Goal: Task Accomplishment & Management: Complete application form

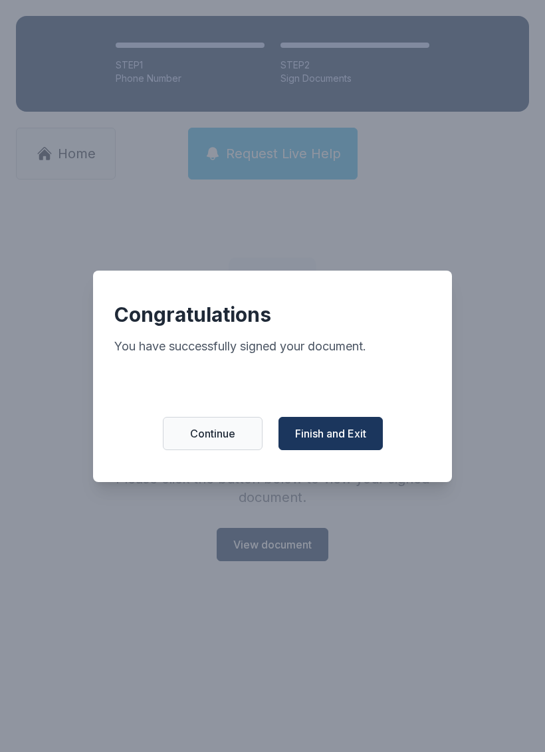
click at [350, 436] on span "Finish and Exit" at bounding box center [330, 433] width 71 height 16
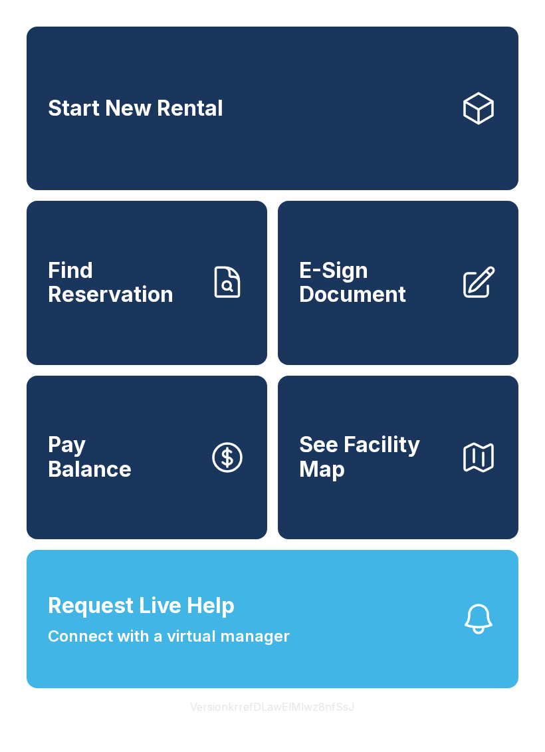
click at [118, 285] on span "Find Reservation" at bounding box center [123, 283] width 150 height 49
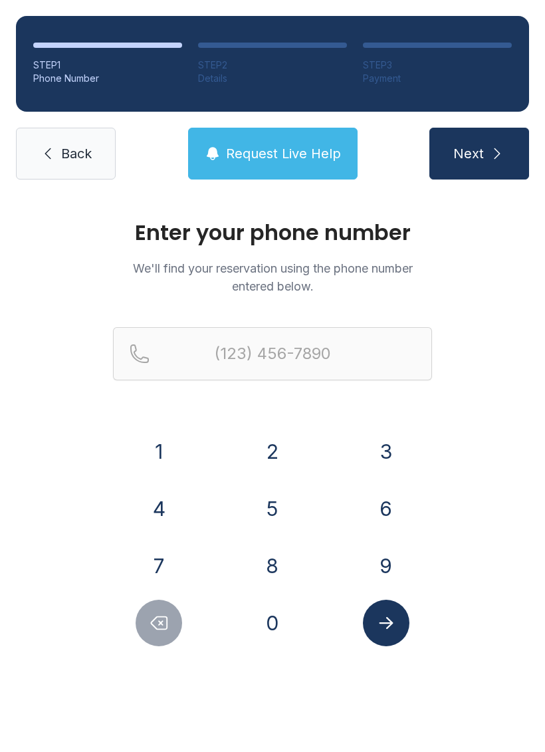
click at [143, 561] on button "7" at bounding box center [159, 565] width 47 height 47
click at [273, 565] on button "8" at bounding box center [272, 565] width 47 height 47
click at [395, 511] on button "6" at bounding box center [386, 508] width 47 height 47
click at [377, 435] on button "3" at bounding box center [386, 451] width 47 height 47
click at [278, 513] on button "5" at bounding box center [272, 508] width 47 height 47
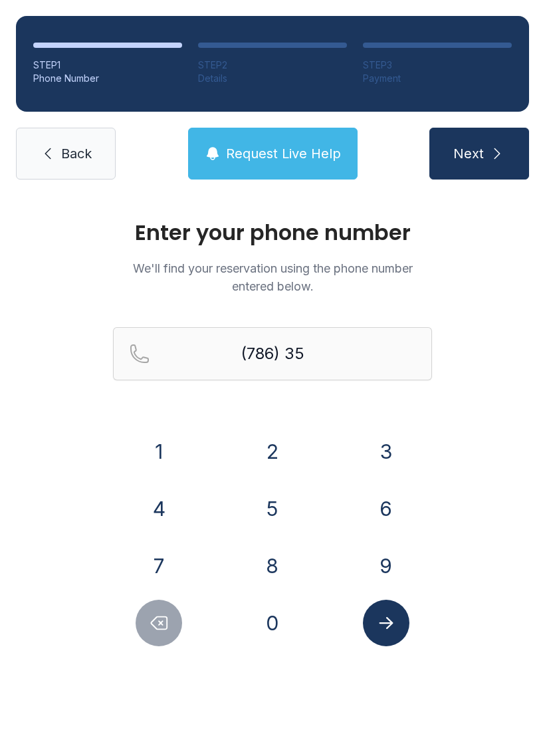
click at [137, 455] on button "1" at bounding box center [159, 451] width 47 height 47
click at [378, 501] on button "6" at bounding box center [386, 508] width 47 height 47
click at [390, 572] on button "9" at bounding box center [386, 565] width 47 height 47
click at [273, 509] on button "5" at bounding box center [272, 508] width 47 height 47
click at [264, 446] on button "2" at bounding box center [272, 451] width 47 height 47
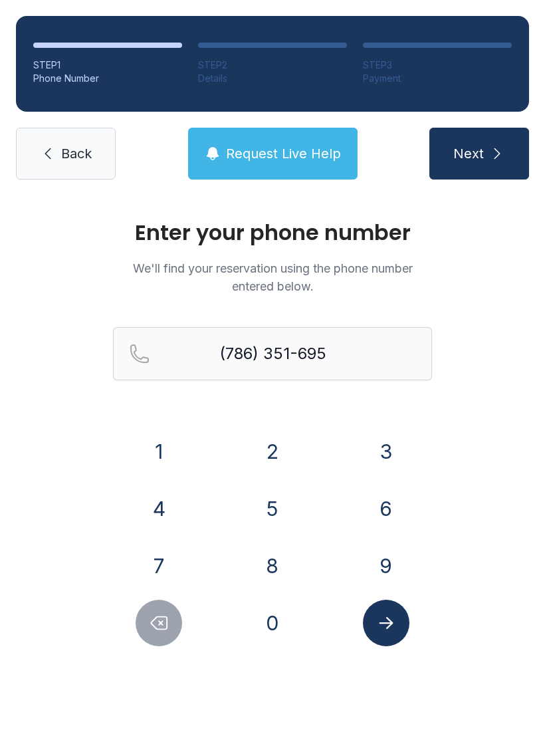
type input "[PHONE_NUMBER]"
click at [382, 623] on icon "Submit lookup form" at bounding box center [386, 623] width 14 height 12
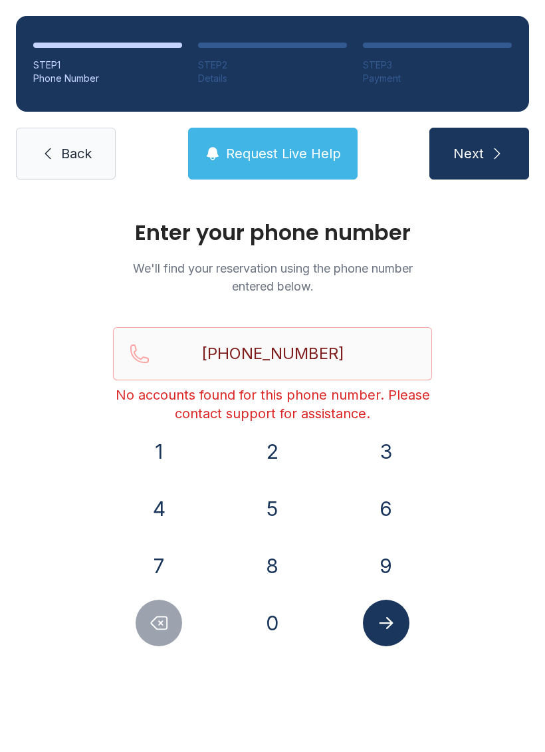
click at [34, 141] on link "Back" at bounding box center [66, 154] width 100 height 52
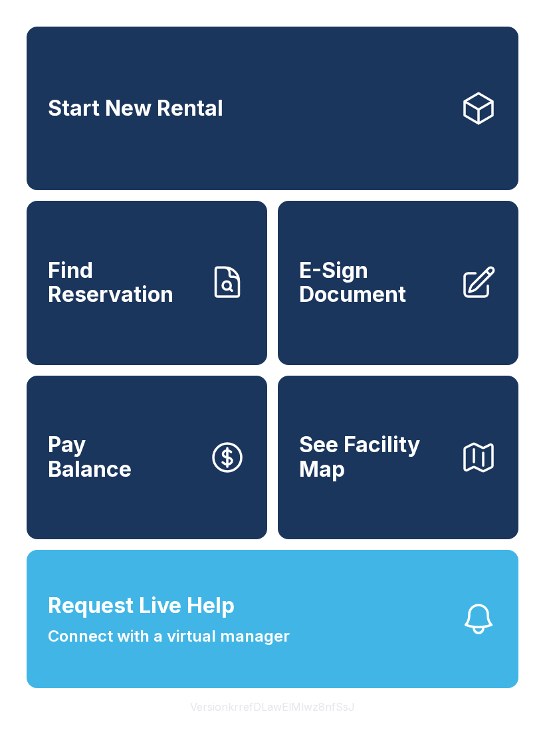
click at [225, 259] on link "Find Reservation" at bounding box center [147, 283] width 241 height 164
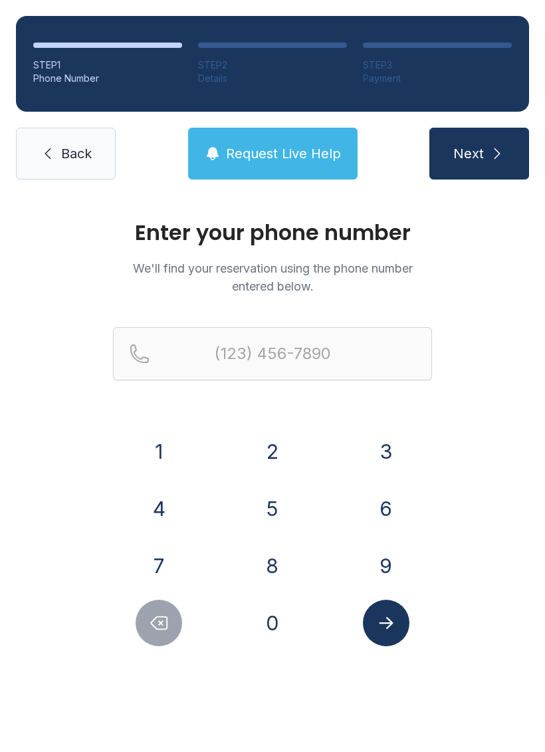
click at [155, 548] on button "7" at bounding box center [159, 565] width 47 height 47
click at [268, 570] on button "8" at bounding box center [272, 565] width 47 height 47
click at [380, 506] on button "6" at bounding box center [386, 508] width 47 height 47
click at [380, 459] on button "3" at bounding box center [386, 451] width 47 height 47
click at [282, 505] on button "5" at bounding box center [272, 508] width 47 height 47
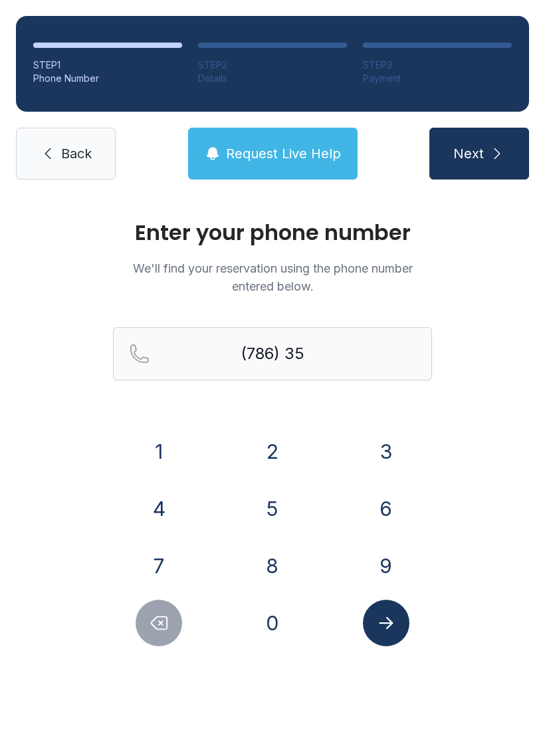
click at [158, 433] on button "1" at bounding box center [159, 451] width 47 height 47
click at [394, 503] on button "6" at bounding box center [386, 508] width 47 height 47
click at [386, 558] on button "9" at bounding box center [386, 565] width 47 height 47
click at [273, 495] on button "5" at bounding box center [272, 508] width 47 height 47
click at [273, 429] on button "2" at bounding box center [272, 451] width 47 height 47
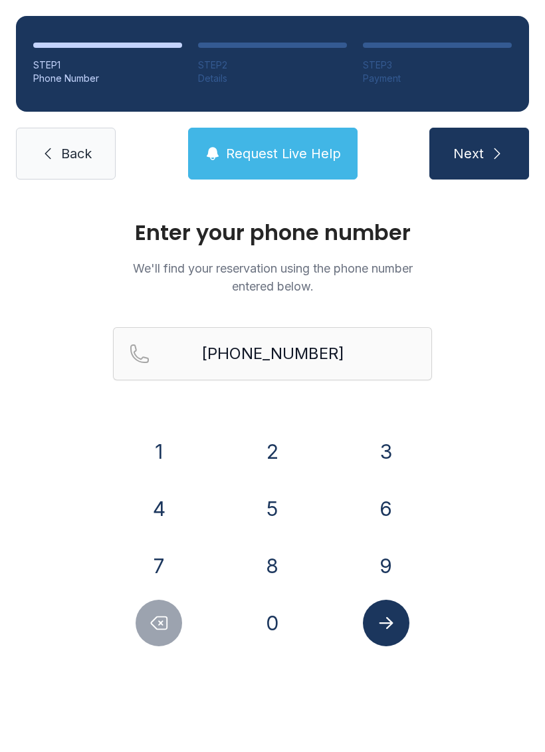
click at [384, 672] on div "Enter your phone number We'll find your reservation using the phone number ente…" at bounding box center [272, 447] width 545 height 504
click at [378, 614] on icon "Submit lookup form" at bounding box center [386, 623] width 20 height 20
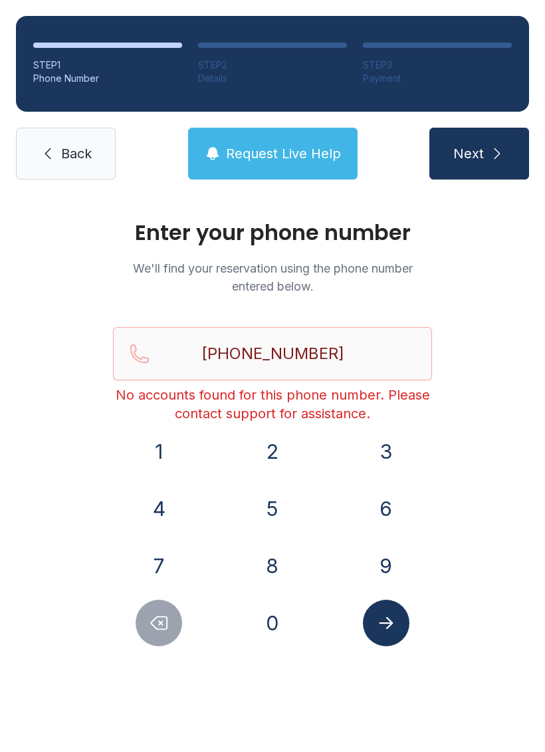
click at [166, 612] on button "Delete number" at bounding box center [159, 623] width 47 height 47
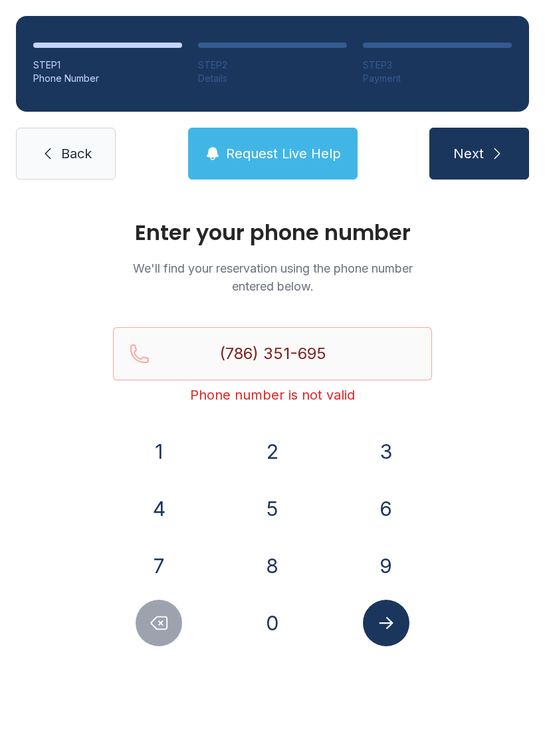
click at [178, 627] on button "Delete number" at bounding box center [159, 623] width 47 height 47
click at [178, 626] on button "Delete number" at bounding box center [159, 623] width 47 height 47
click at [176, 608] on button "Delete number" at bounding box center [159, 623] width 47 height 47
type input "(786) 351-"
click at [58, 191] on div "STEP 1 Phone Number STEP 2 Details STEP 3 Payment Back Request Live Help Next" at bounding box center [272, 97] width 545 height 195
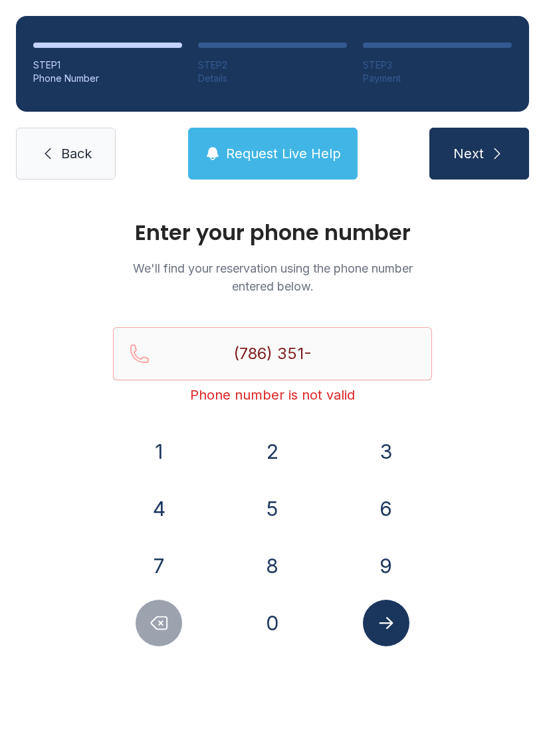
click at [59, 171] on link "Back" at bounding box center [66, 154] width 100 height 52
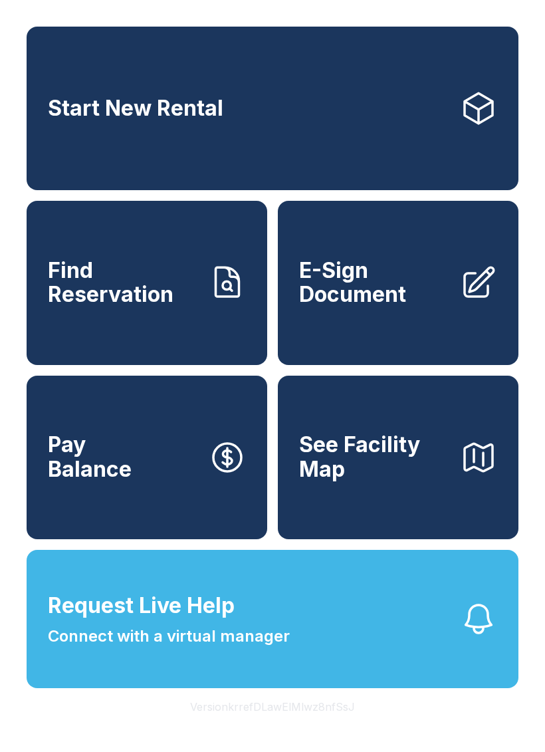
click at [405, 307] on span "E-Sign Document" at bounding box center [374, 283] width 150 height 49
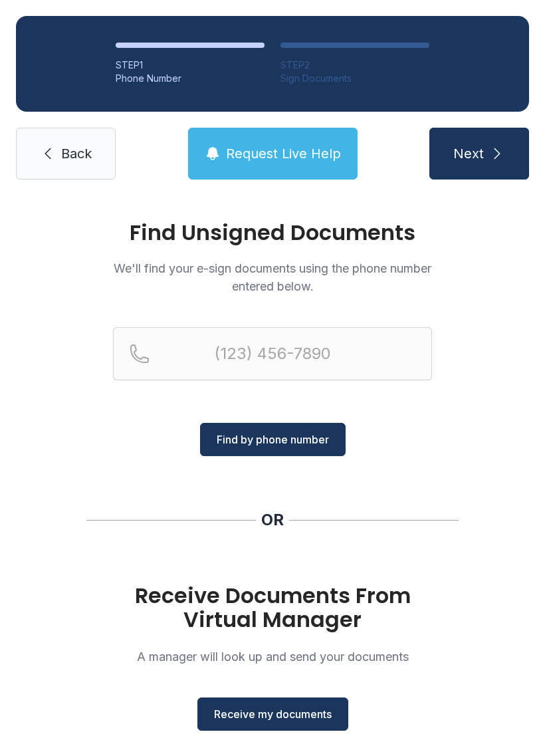
click at [275, 717] on span "Receive my documents" at bounding box center [273, 714] width 118 height 16
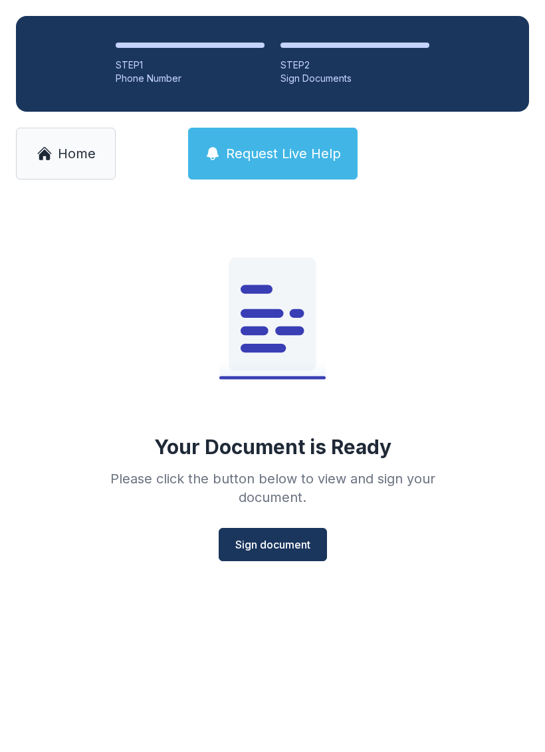
click at [267, 544] on span "Sign document" at bounding box center [272, 544] width 75 height 16
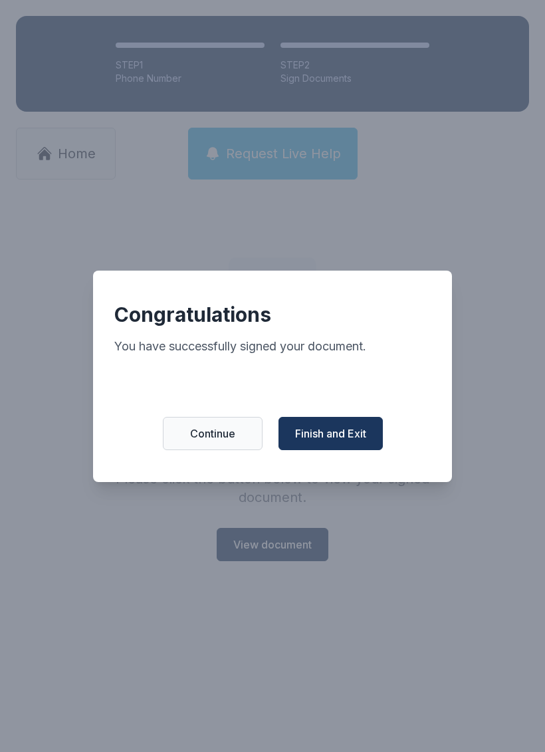
click at [323, 441] on span "Finish and Exit" at bounding box center [330, 433] width 71 height 16
